Goal: Task Accomplishment & Management: Use online tool/utility

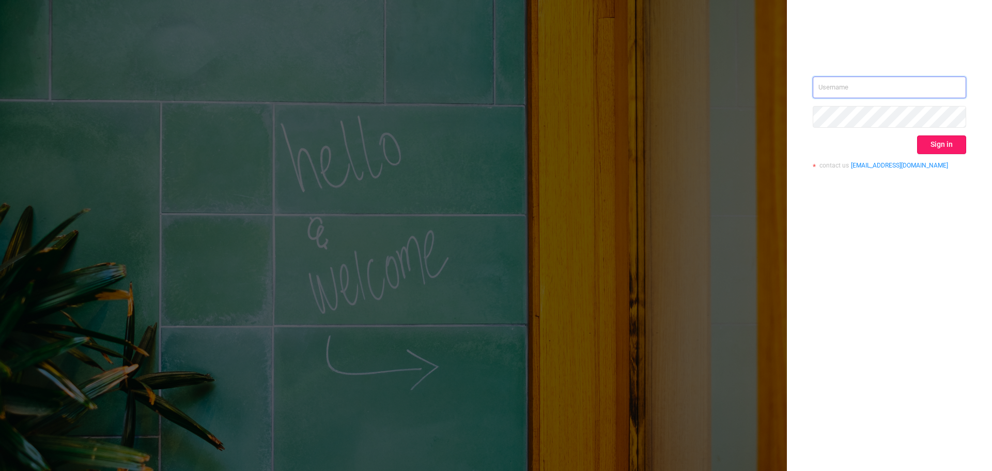
type input "[EMAIL_ADDRESS]"
click at [946, 148] on button "Sign in" at bounding box center [941, 144] width 49 height 19
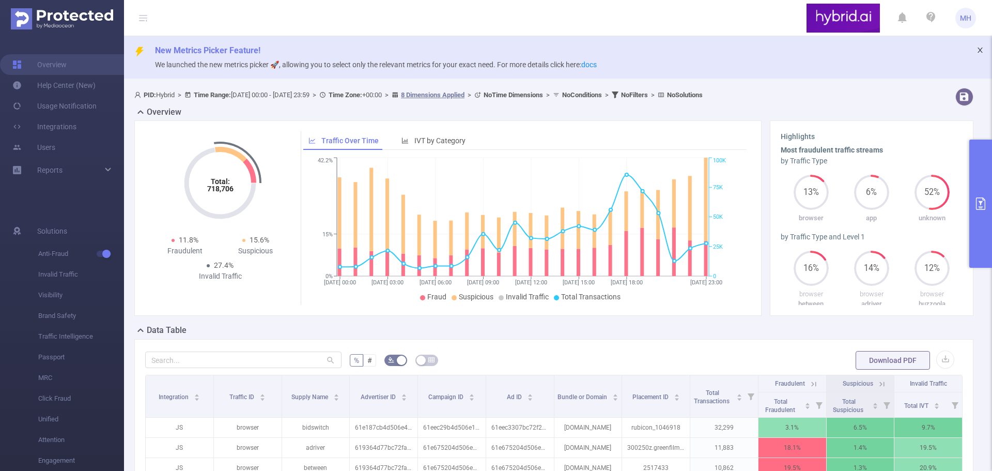
click at [977, 47] on icon "icon: close" at bounding box center [980, 50] width 7 height 7
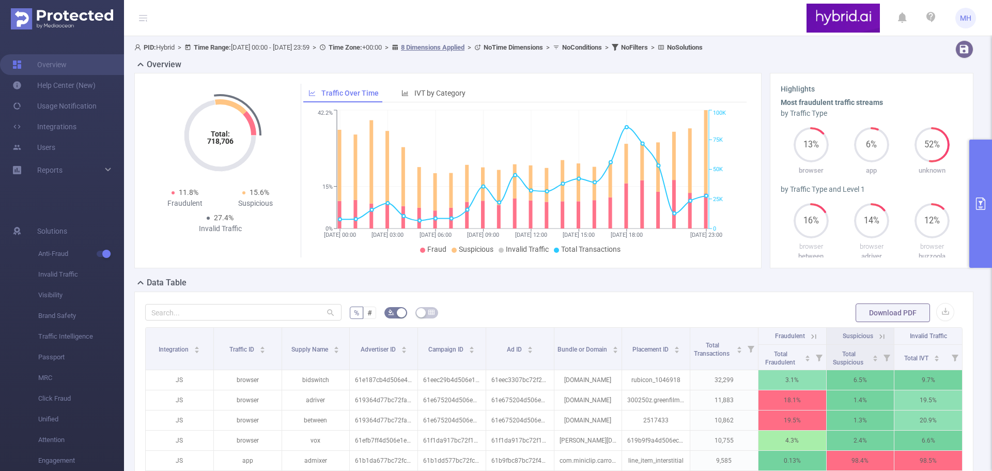
click at [981, 172] on button "primary" at bounding box center [980, 204] width 23 height 128
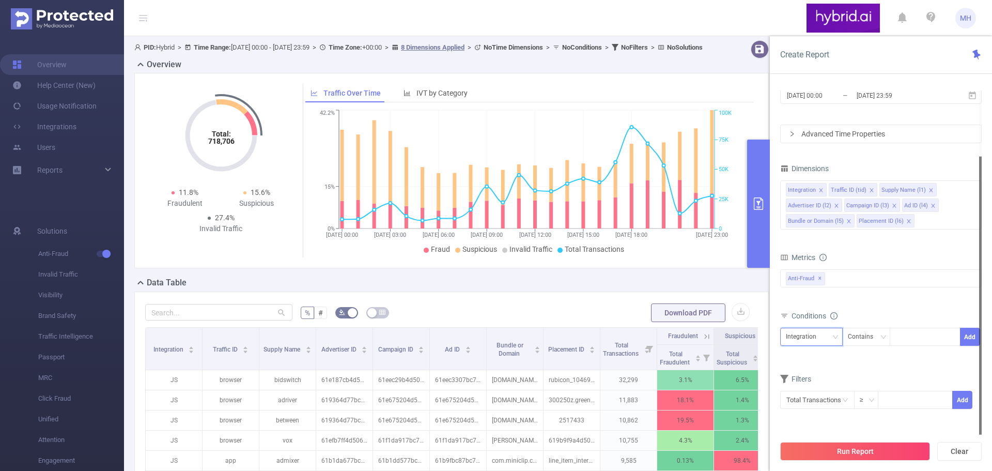
click at [806, 333] on div "Integration" at bounding box center [805, 336] width 38 height 17
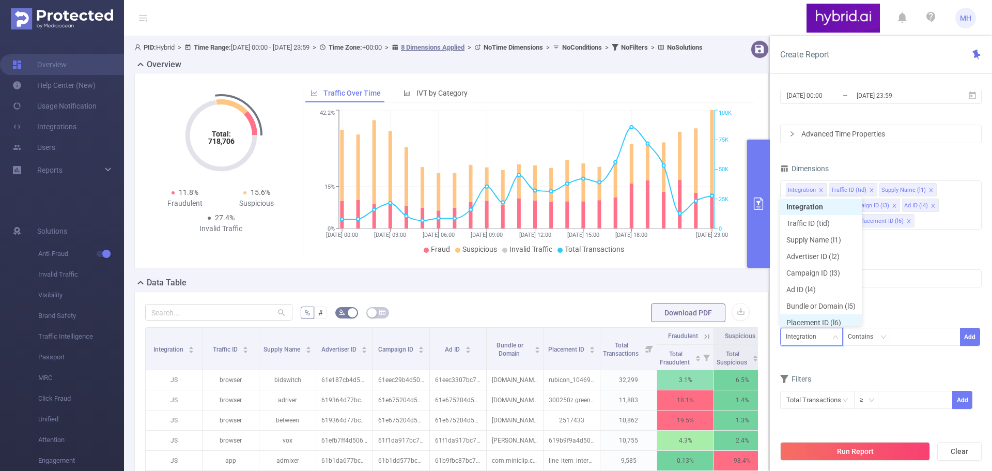
scroll to position [5, 0]
click at [812, 272] on li "Campaign ID (l3)" at bounding box center [821, 267] width 82 height 17
click at [909, 339] on div at bounding box center [924, 336] width 59 height 17
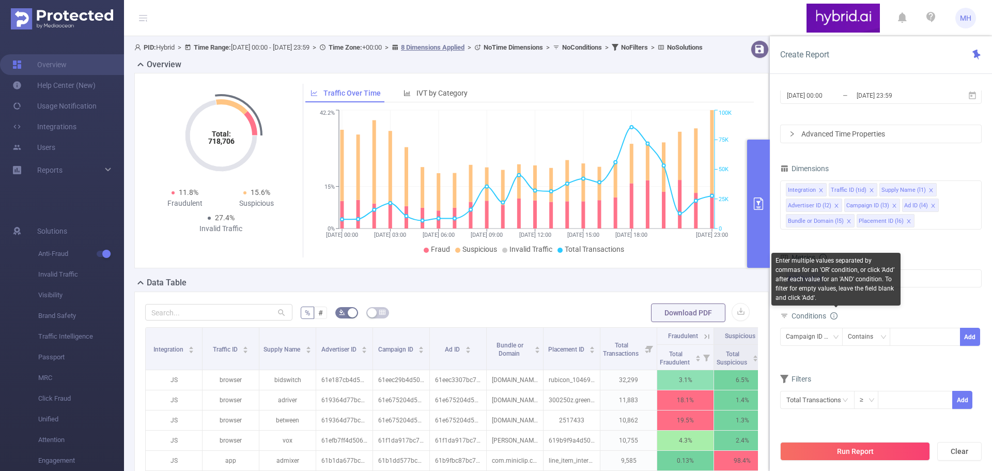
click at [836, 313] on icon "icon: info-circle" at bounding box center [833, 315] width 7 height 7
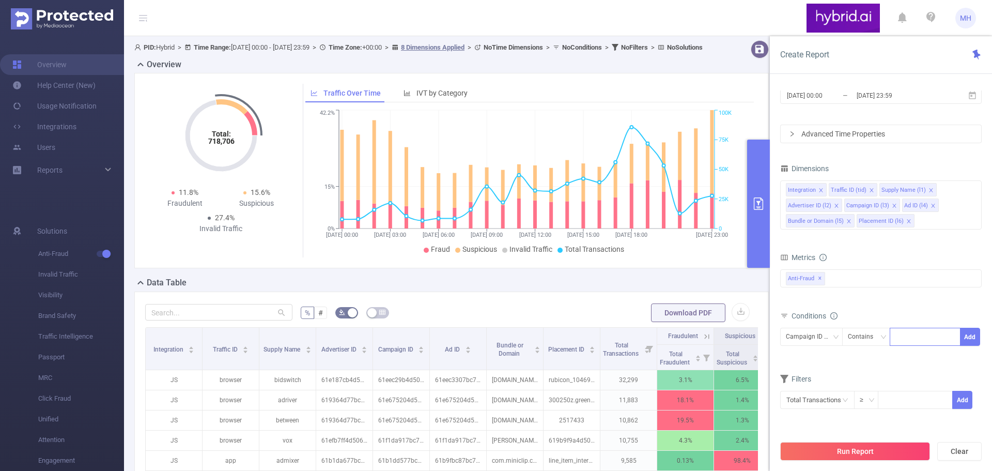
click at [903, 336] on div at bounding box center [924, 336] width 59 height 17
type input "1"
click at [979, 336] on button "Add" at bounding box center [970, 337] width 20 height 18
click at [931, 335] on div at bounding box center [924, 336] width 59 height 17
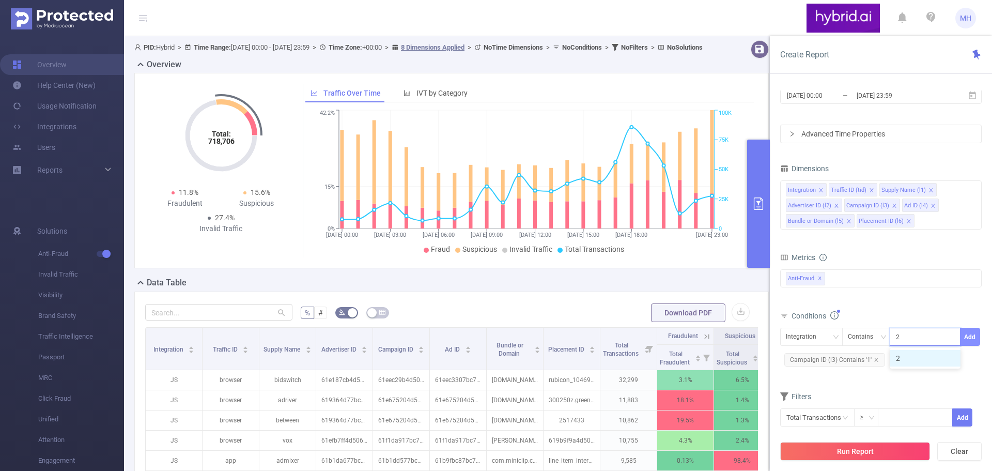
type input "2"
click at [974, 339] on button "Add" at bounding box center [970, 337] width 20 height 18
click at [914, 340] on div at bounding box center [924, 336] width 59 height 17
type input "1"
type input "2"
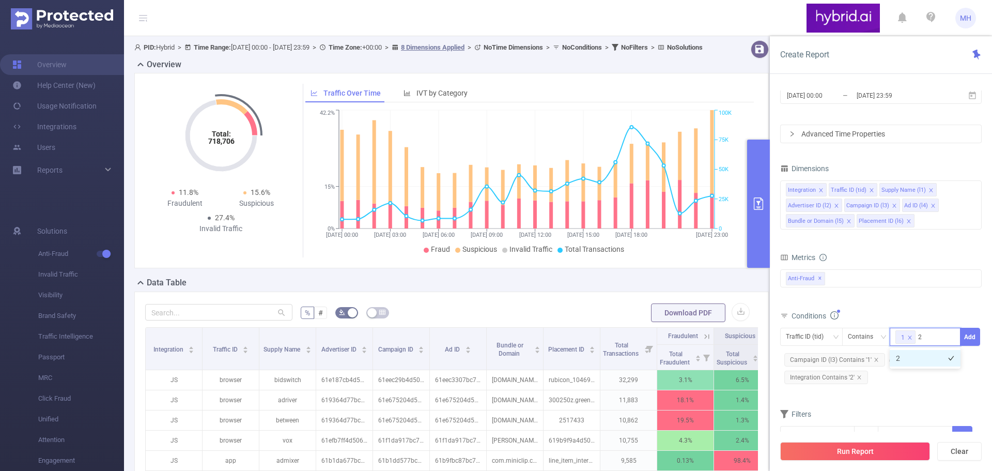
click at [930, 358] on li "2" at bounding box center [925, 358] width 71 height 17
type input "3"
click at [930, 358] on li "3" at bounding box center [925, 358] width 71 height 17
click at [972, 337] on button "Add" at bounding box center [970, 337] width 20 height 18
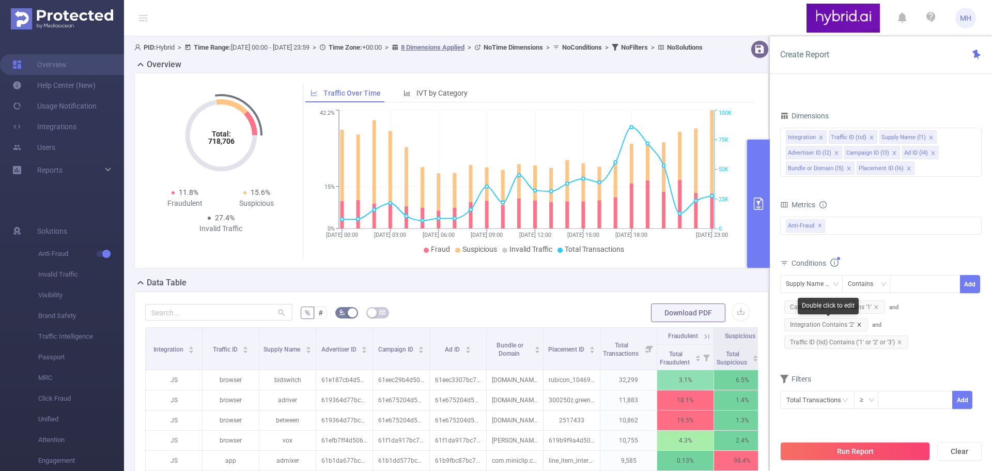
click at [860, 323] on icon "icon: close" at bounding box center [859, 324] width 5 height 5
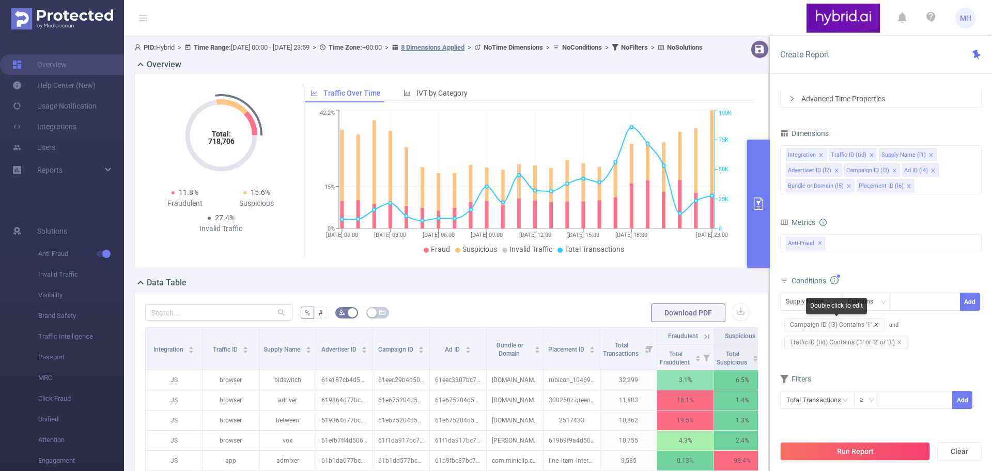
click at [874, 323] on icon "icon: close" at bounding box center [876, 324] width 5 height 5
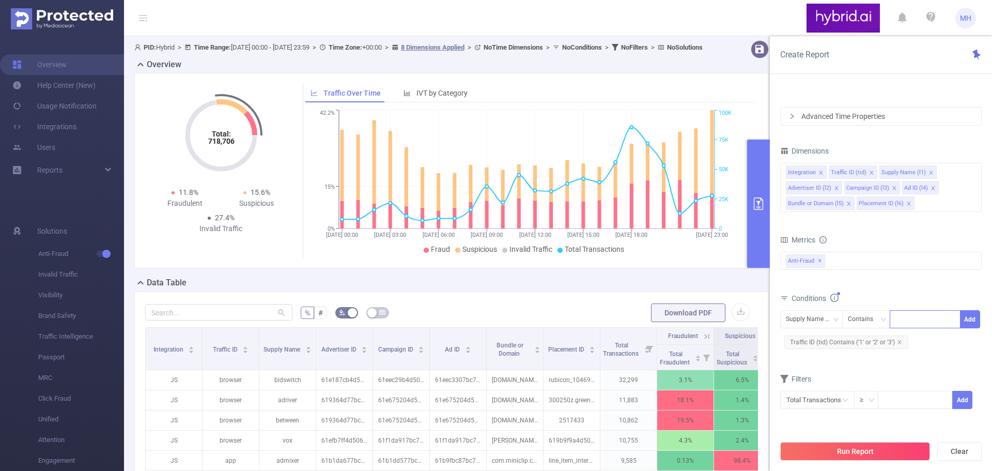
click at [914, 323] on div at bounding box center [924, 319] width 59 height 17
type input "1"
click at [912, 322] on icon "icon: close" at bounding box center [909, 319] width 5 height 5
click at [911, 322] on div at bounding box center [924, 319] width 59 height 17
type input "1"
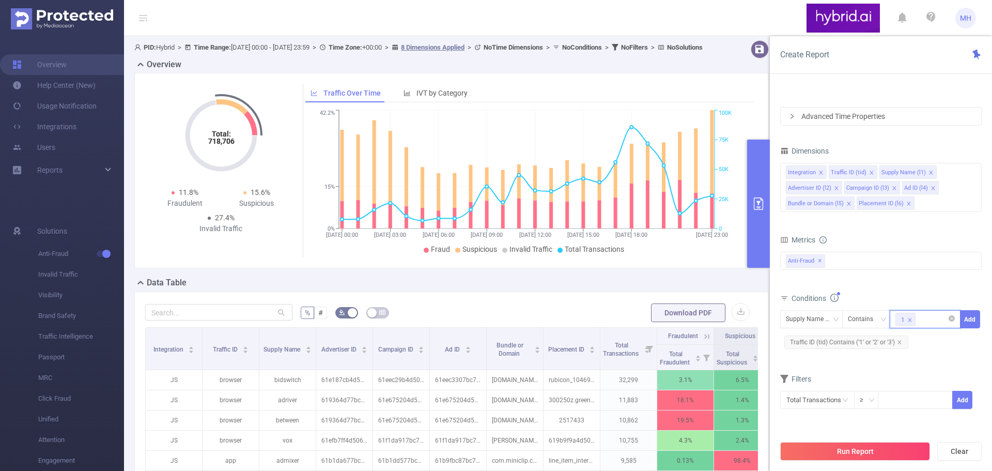
type input "2"
click at [950, 319] on icon "icon: close-circle" at bounding box center [952, 318] width 6 height 6
click at [918, 321] on div at bounding box center [924, 319] width 59 height 17
paste input
click at [968, 322] on button "Add" at bounding box center [970, 319] width 20 height 18
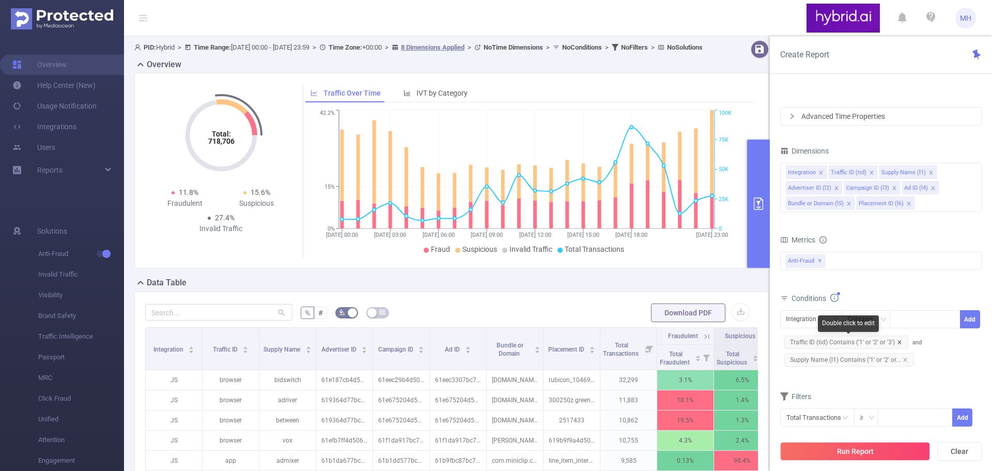
click at [900, 341] on icon "icon: close" at bounding box center [900, 342] width 4 height 4
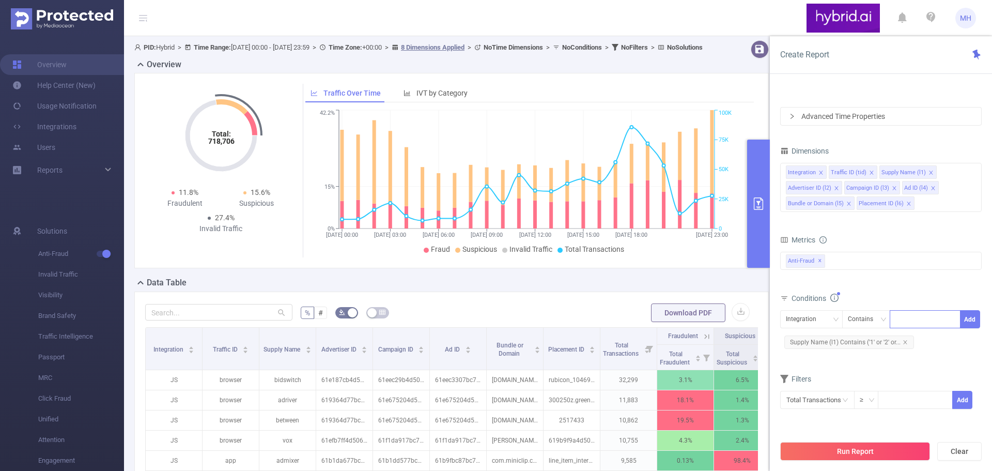
click at [902, 321] on div at bounding box center [924, 319] width 59 height 17
type input "1"
click at [919, 345] on li "1" at bounding box center [925, 340] width 71 height 17
type input "2"
click at [920, 338] on li "2" at bounding box center [925, 340] width 71 height 17
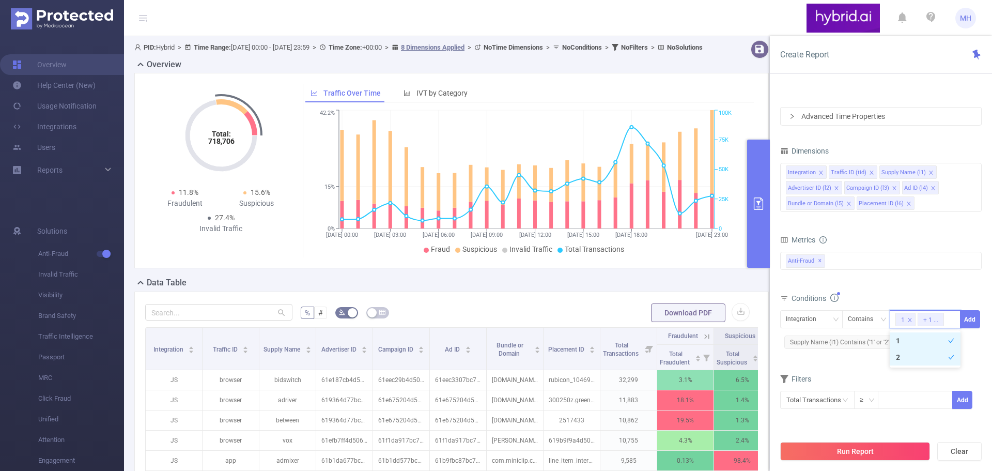
type input "3"
click at [949, 338] on icon "icon: check" at bounding box center [951, 340] width 6 height 6
click at [967, 321] on button "Add" at bounding box center [970, 319] width 20 height 18
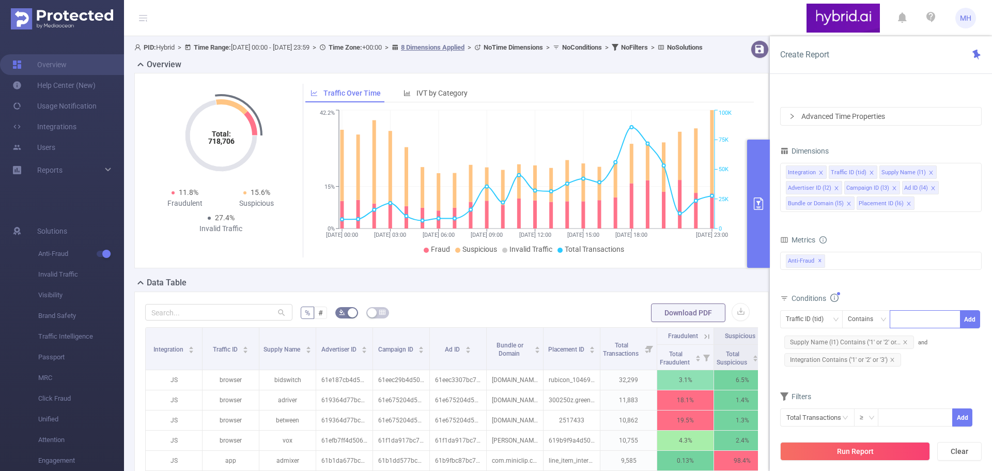
click at [908, 320] on div at bounding box center [924, 319] width 59 height 17
click at [828, 321] on div "Traffic ID (tid)" at bounding box center [808, 319] width 45 height 17
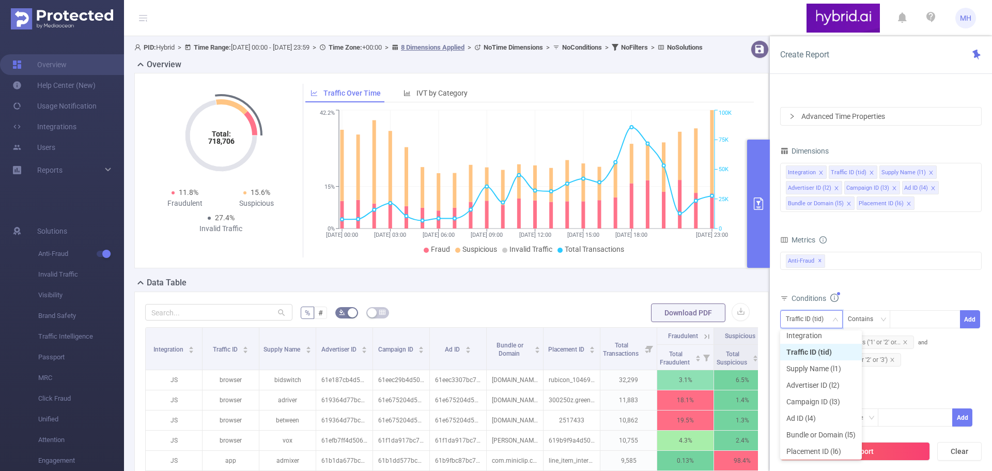
scroll to position [2, 0]
click at [952, 369] on div "Traffic ID (tid) Contains Add Supply Name (l1) Contains ('1' or '2' or... and I…" at bounding box center [881, 340] width 202 height 65
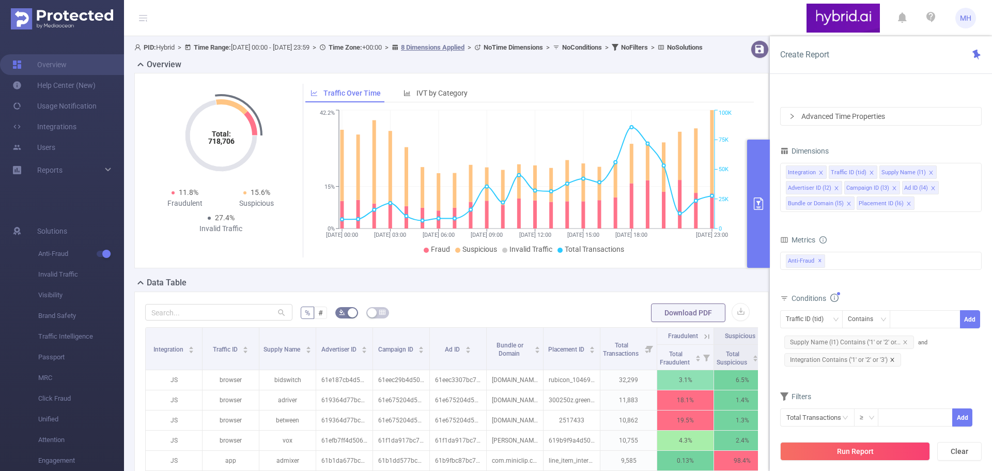
click at [890, 361] on icon "icon: close" at bounding box center [892, 359] width 5 height 5
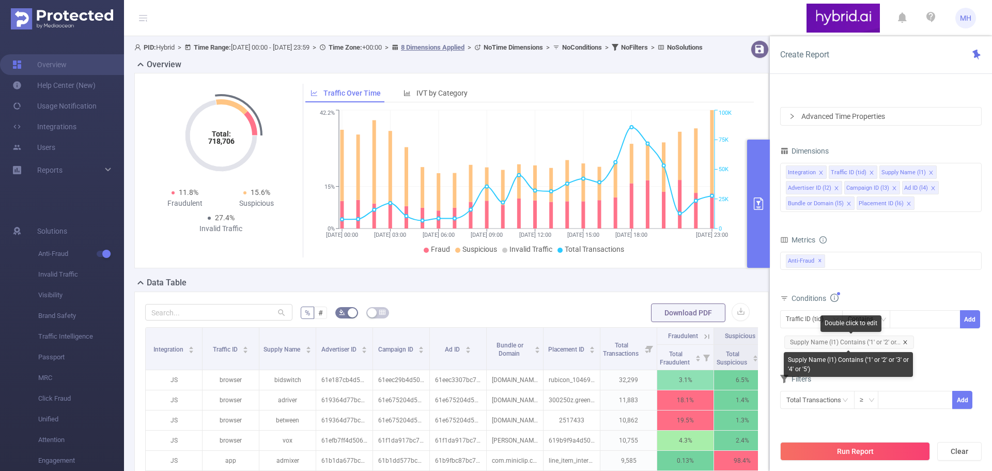
click at [905, 341] on icon "icon: close" at bounding box center [905, 341] width 5 height 5
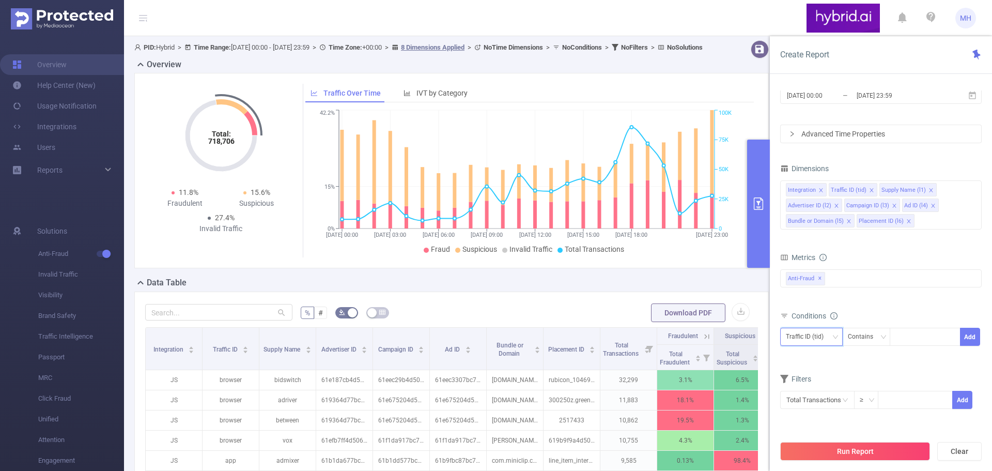
click at [814, 337] on div "Traffic ID (tid)" at bounding box center [808, 336] width 45 height 17
click at [836, 297] on li "Bundle or Domain (l5)" at bounding box center [821, 298] width 82 height 17
click at [905, 336] on div at bounding box center [924, 336] width 59 height 17
paste input
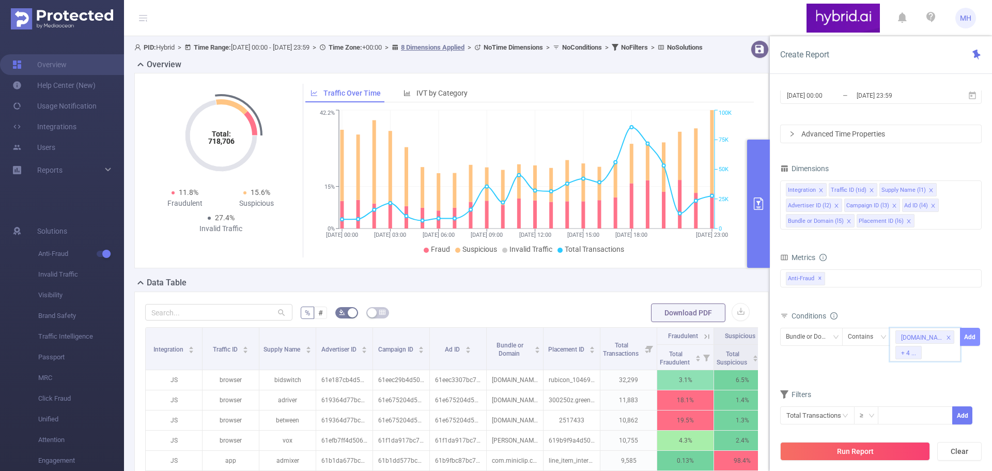
click at [969, 339] on button "Add" at bounding box center [970, 337] width 20 height 18
click at [846, 452] on button "Run Report" at bounding box center [855, 451] width 150 height 19
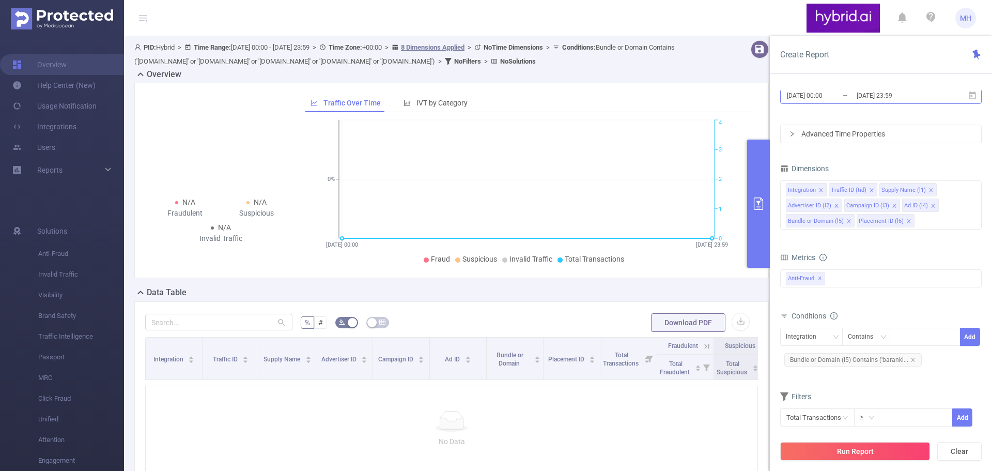
click at [891, 93] on input "[DATE] 23:59" at bounding box center [898, 95] width 84 height 14
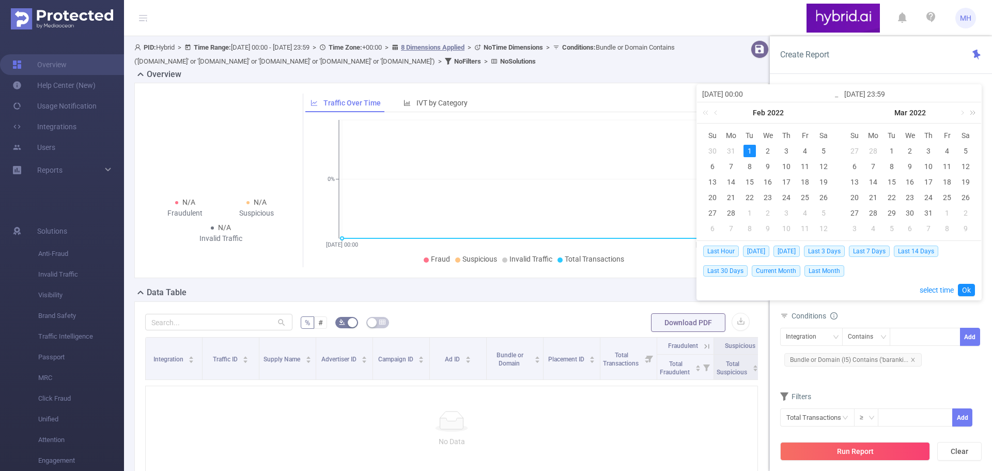
click at [974, 114] on link at bounding box center [970, 112] width 13 height 21
click at [850, 113] on link at bounding box center [849, 112] width 13 height 21
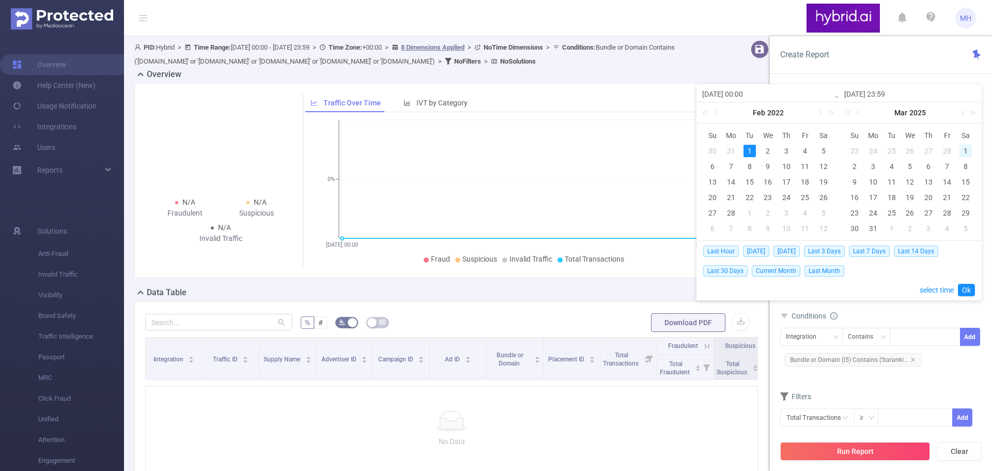
click at [968, 150] on div "1" at bounding box center [966, 151] width 12 height 12
click at [961, 113] on link at bounding box center [961, 112] width 9 height 21
click at [963, 112] on link at bounding box center [961, 112] width 9 height 21
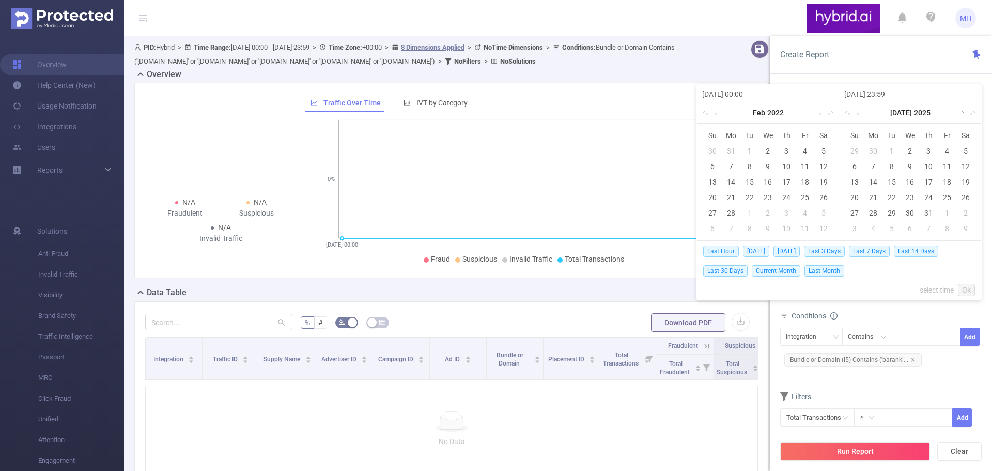
click at [963, 112] on link at bounding box center [961, 112] width 9 height 21
click at [948, 151] on div "1" at bounding box center [947, 151] width 12 height 12
type input "[DATE] 00:00"
type input "[DATE] 23:59"
type input "[DATE] 00:00"
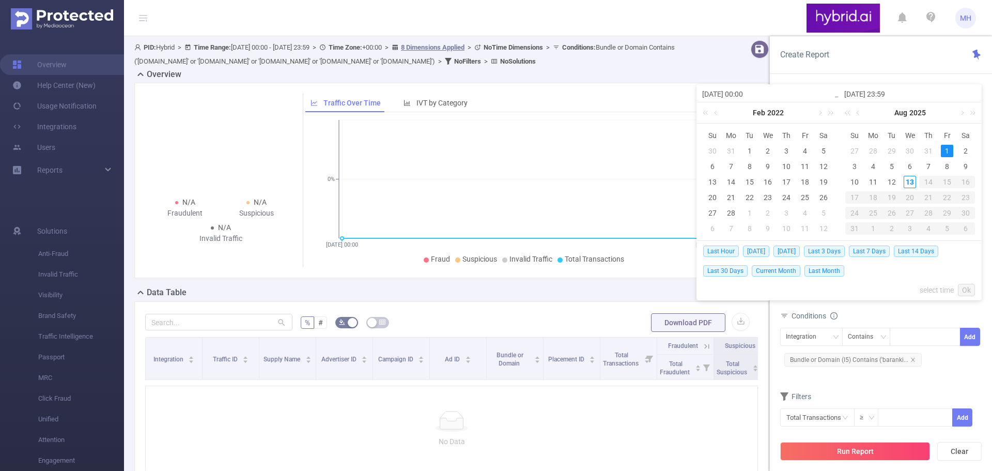
type input "[DATE] 23:59"
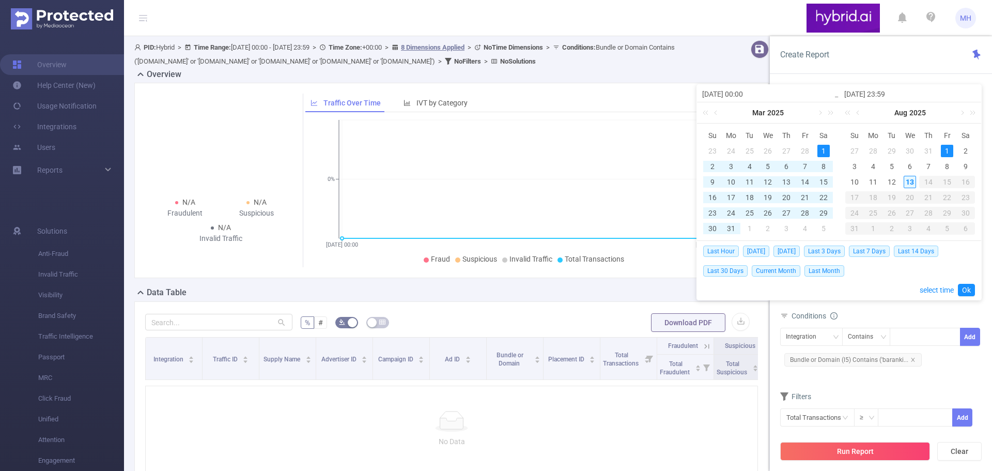
click at [908, 181] on div "13" at bounding box center [910, 182] width 12 height 12
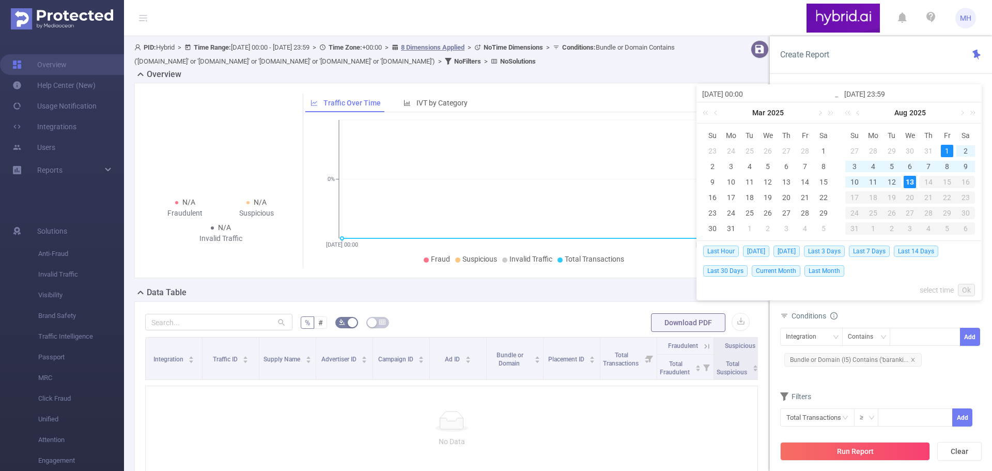
click at [950, 149] on div "1" at bounding box center [947, 151] width 12 height 12
type input "[DATE] 00:00"
type input "[DATE] 23:59"
type input "[DATE] 00:00"
type input "[DATE] 23:59"
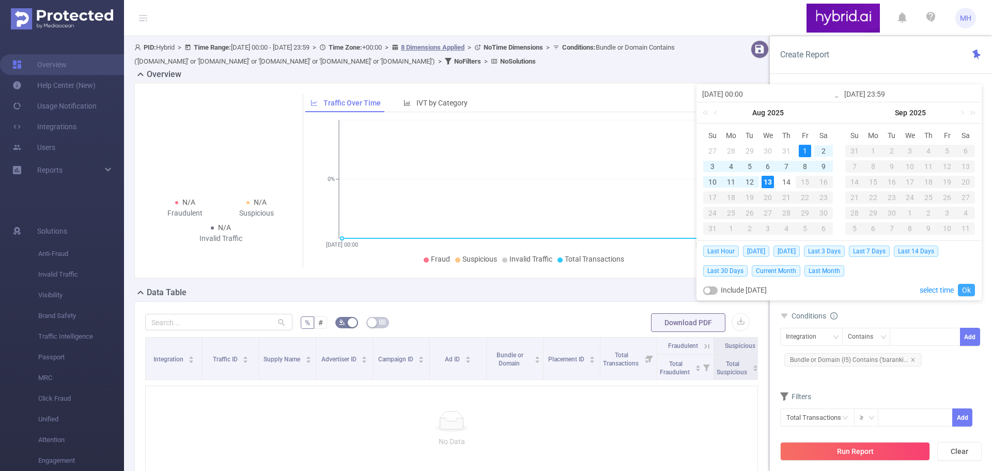
click at [969, 291] on link "Ok" at bounding box center [966, 290] width 17 height 12
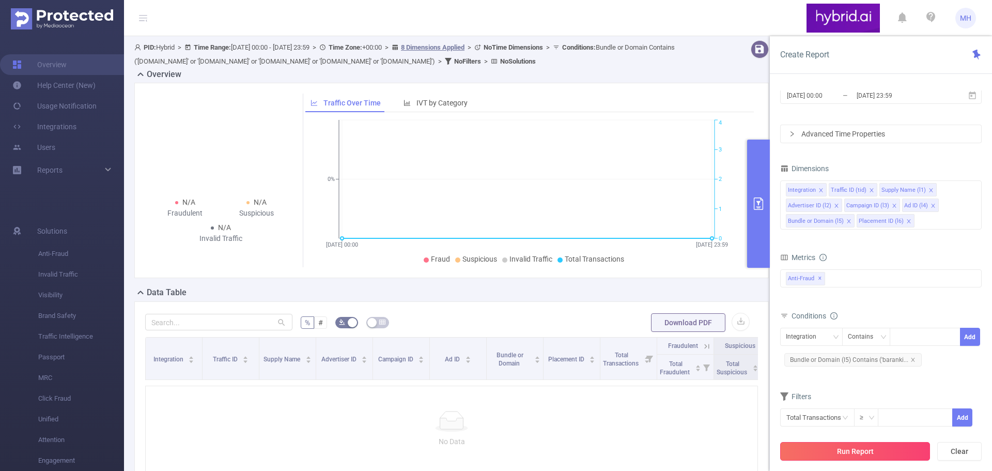
click at [847, 452] on button "Run Report" at bounding box center [855, 451] width 150 height 19
